Goal: Task Accomplishment & Management: Manage account settings

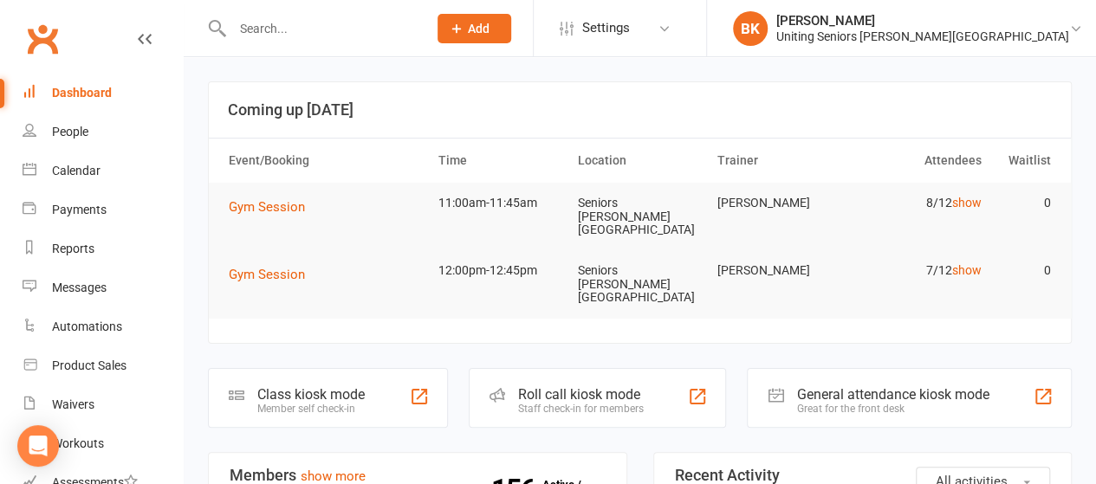
click at [292, 27] on input "text" at bounding box center [321, 28] width 188 height 24
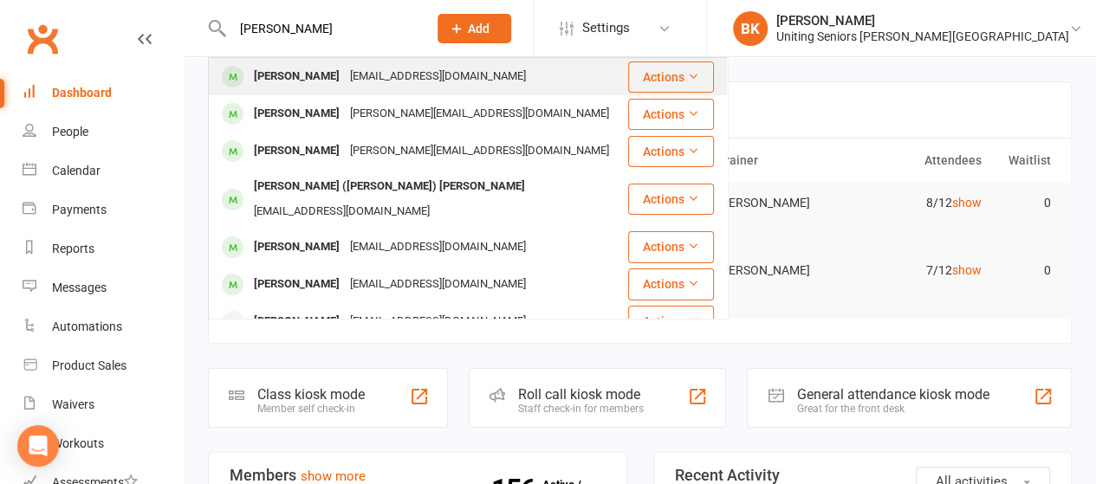
type input "[PERSON_NAME]"
click at [309, 80] on div "[PERSON_NAME]" at bounding box center [297, 76] width 96 height 25
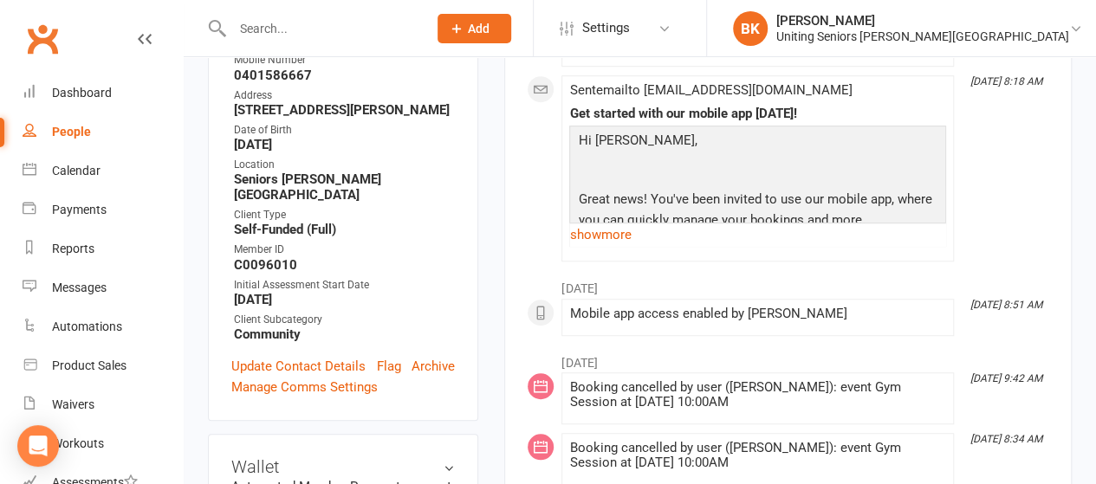
scroll to position [476, 0]
drag, startPoint x: 295, startPoint y: 195, endPoint x: 235, endPoint y: 195, distance: 60.6
click at [235, 256] on strong "C0096010" at bounding box center [344, 264] width 221 height 16
copy strong "C0096010"
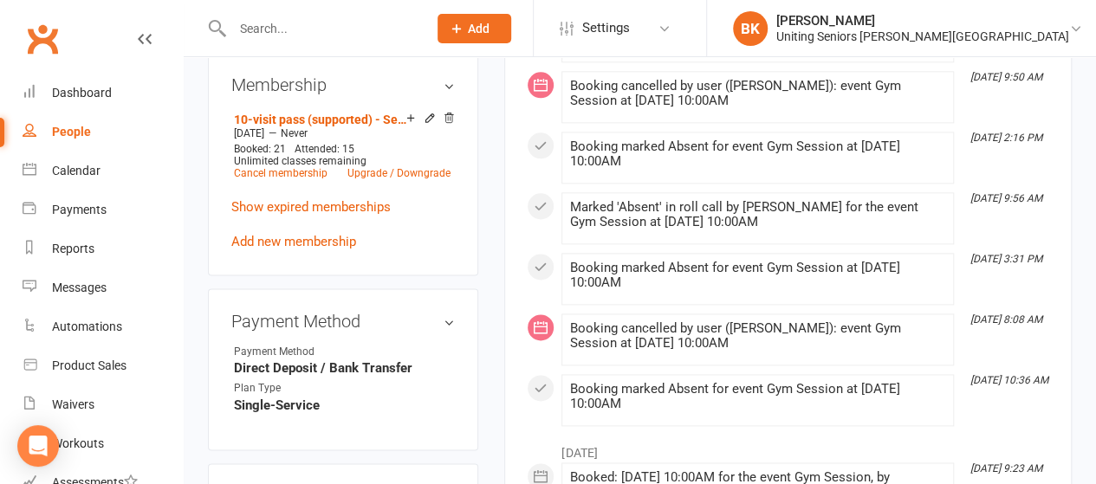
scroll to position [942, 0]
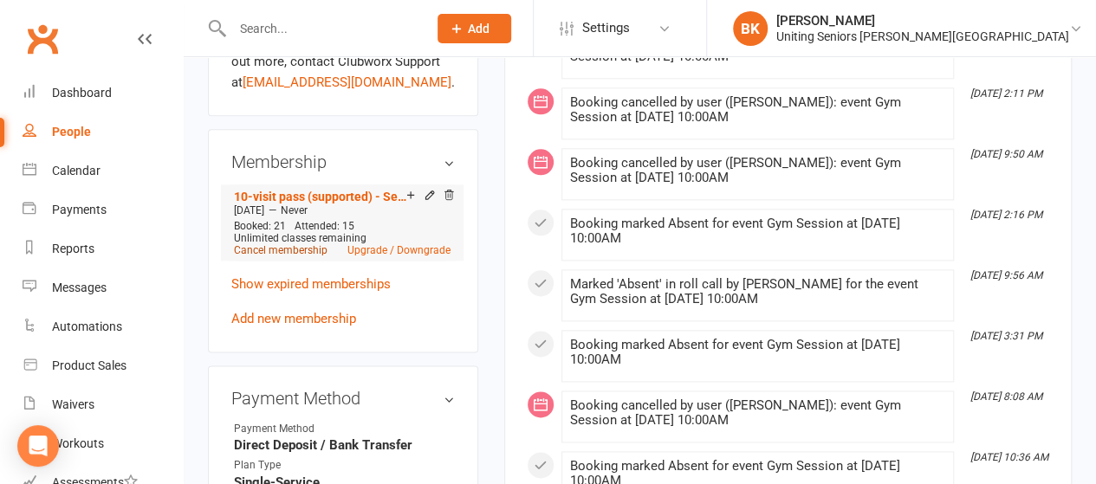
click at [302, 244] on link "Cancel membership" at bounding box center [281, 250] width 94 height 12
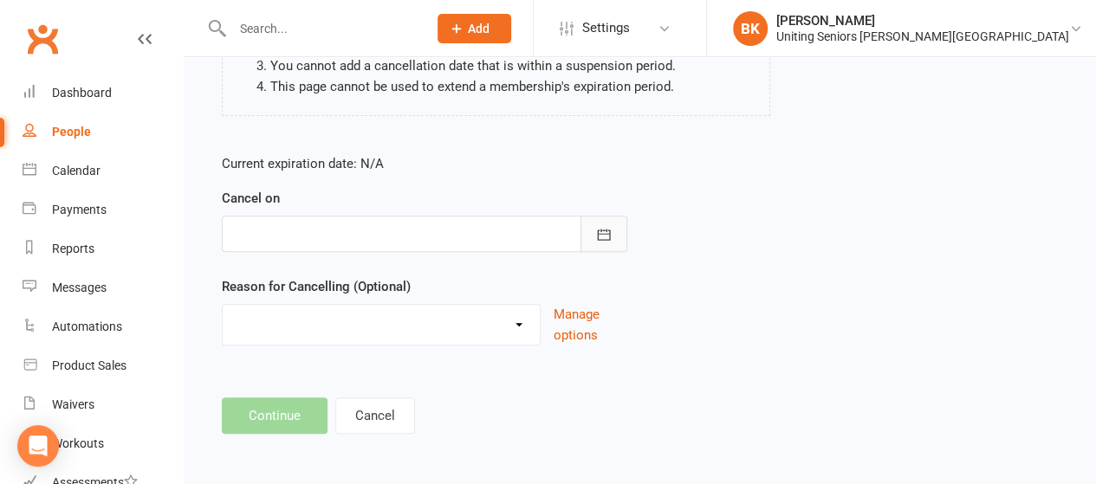
click at [606, 234] on icon "button" at bounding box center [603, 234] width 17 height 17
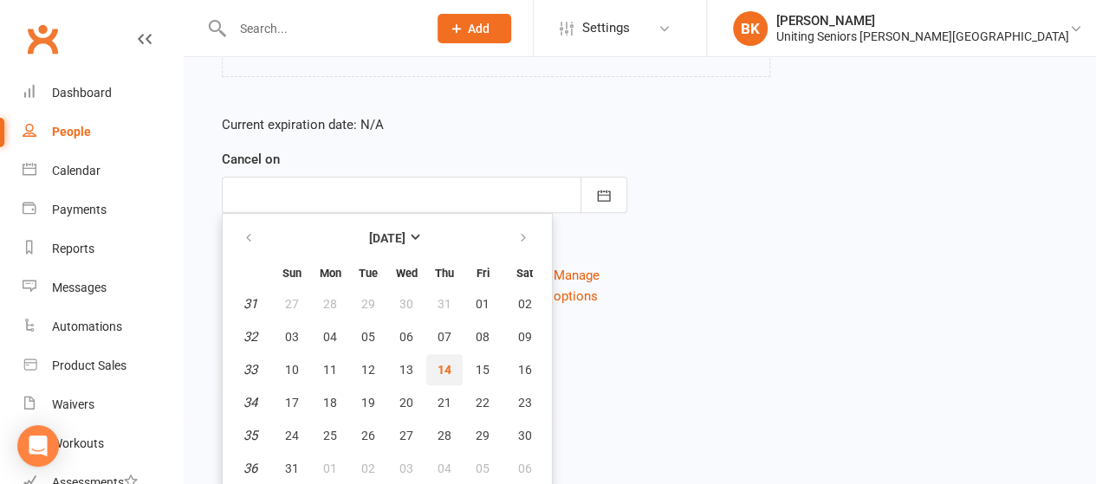
click at [442, 372] on span "14" at bounding box center [445, 370] width 14 height 14
type input "14 Aug 2025"
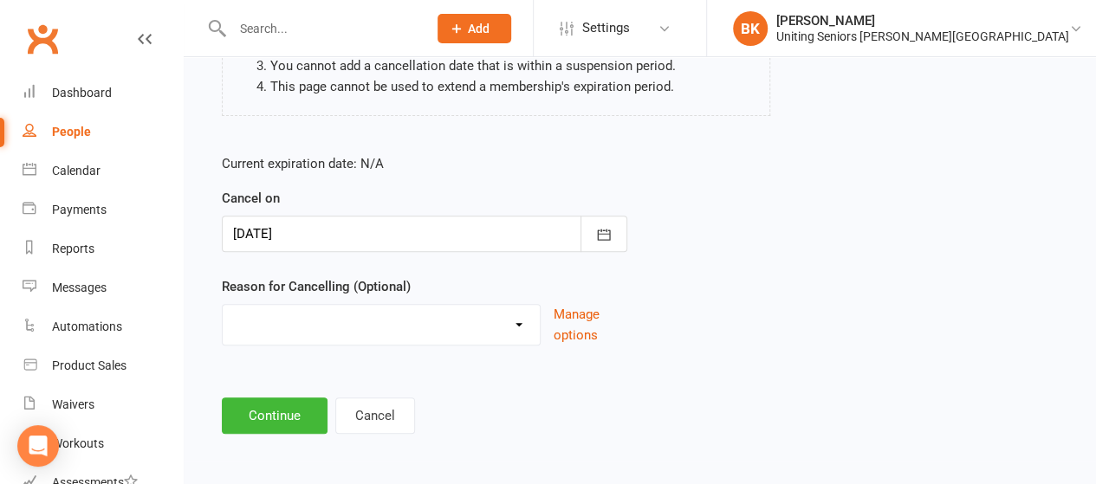
click at [360, 316] on select "Holiday Injury Other reason" at bounding box center [381, 322] width 317 height 35
select select "2"
click at [223, 305] on select "Holiday Injury Other reason" at bounding box center [381, 322] width 317 height 35
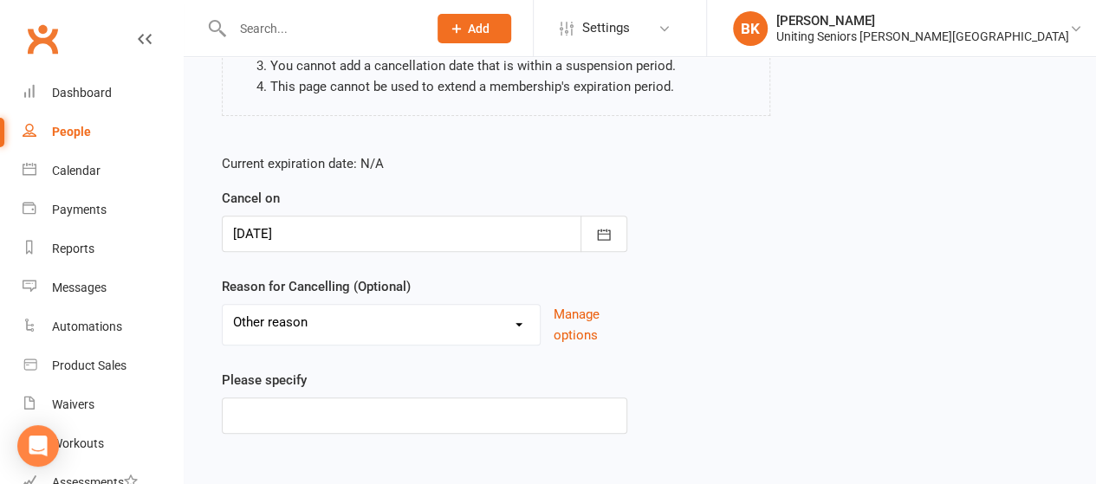
click at [223, 370] on label "Please specify" at bounding box center [264, 380] width 85 height 21
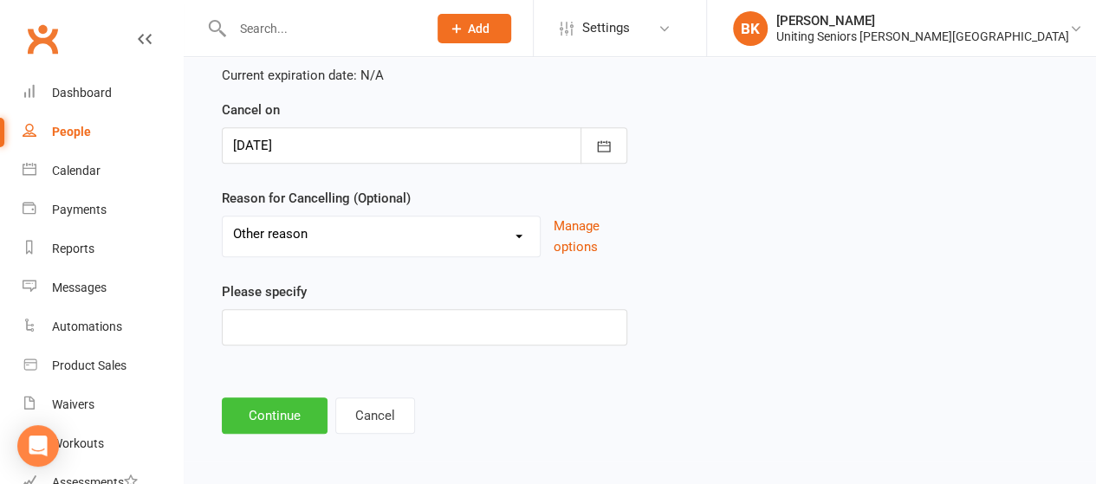
click at [279, 424] on button "Continue" at bounding box center [275, 416] width 106 height 36
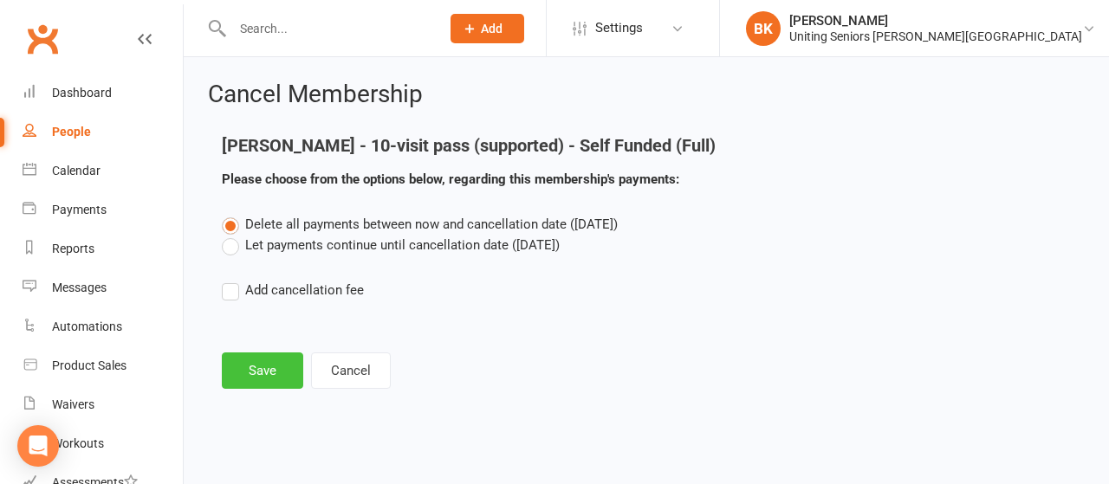
click at [276, 365] on button "Save" at bounding box center [262, 371] width 81 height 36
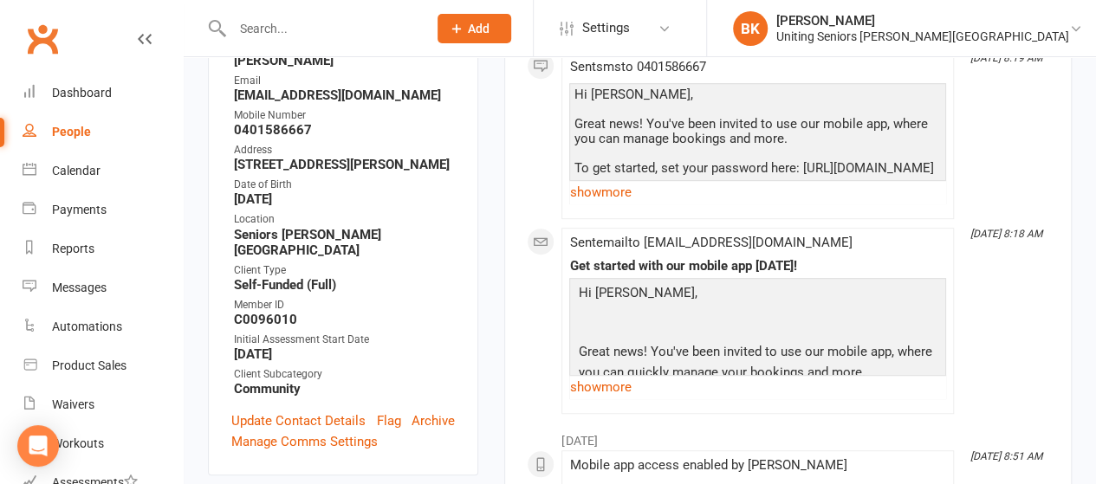
scroll to position [425, 0]
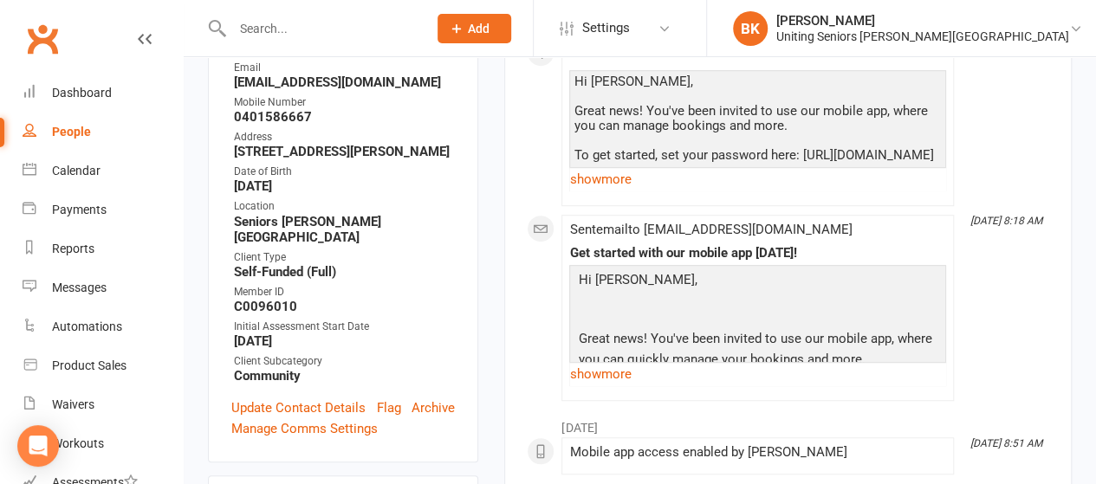
click at [441, 398] on link "Archive" at bounding box center [433, 408] width 43 height 21
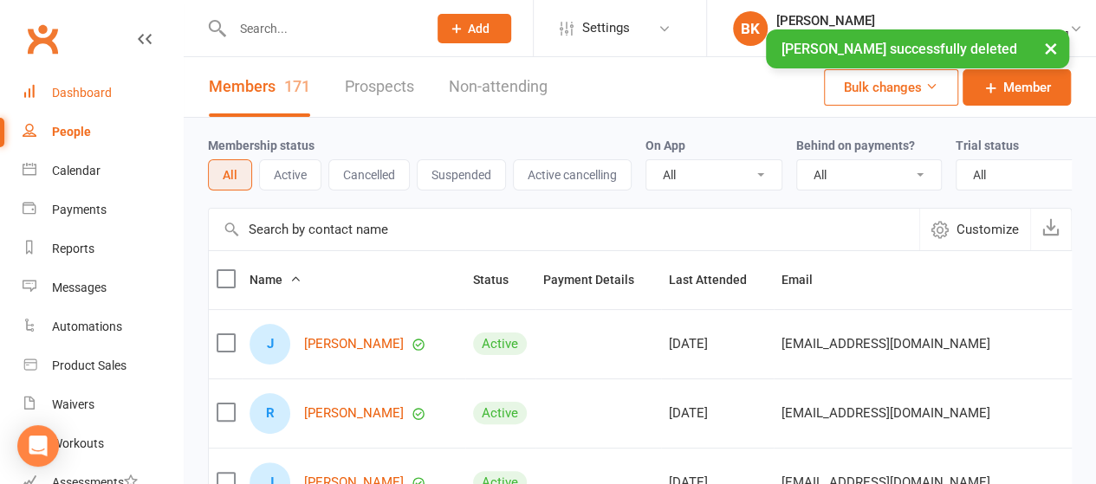
click at [89, 91] on div "Dashboard" at bounding box center [82, 93] width 60 height 14
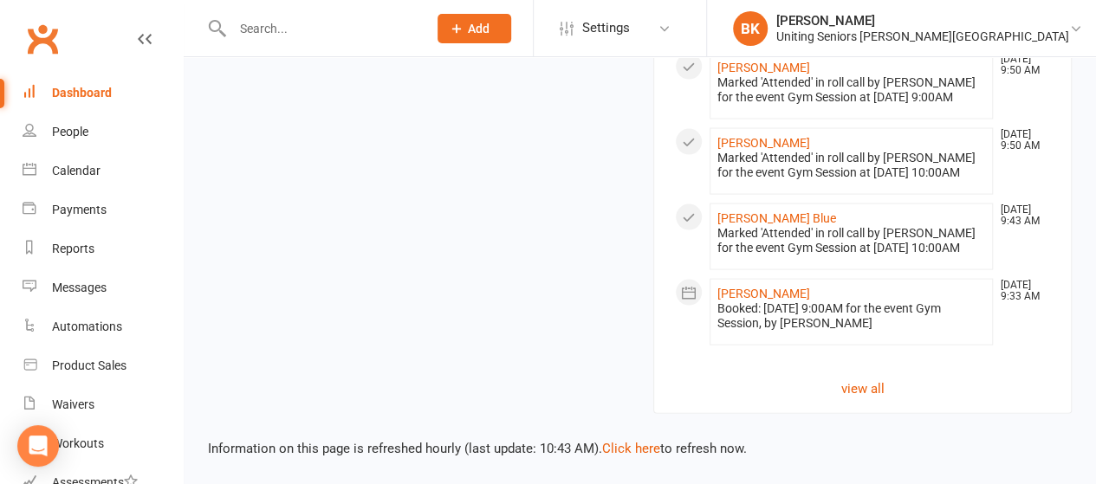
scroll to position [1835, 0]
